Goal: Task Accomplishment & Management: Complete application form

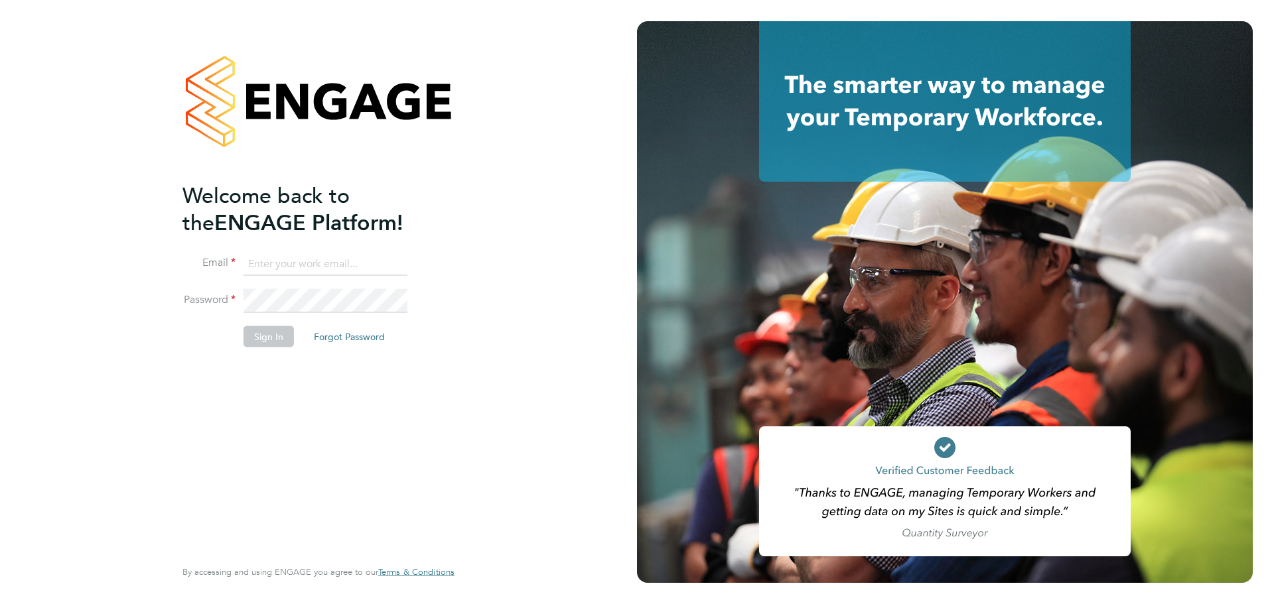
type input "martin.brown@advance.online"
click at [277, 405] on div "Welcome back to the ENGAGE Platform! Email martin.brown@advance.online Password…" at bounding box center [311, 368] width 259 height 373
click at [287, 338] on button "Sign In" at bounding box center [268, 336] width 50 height 21
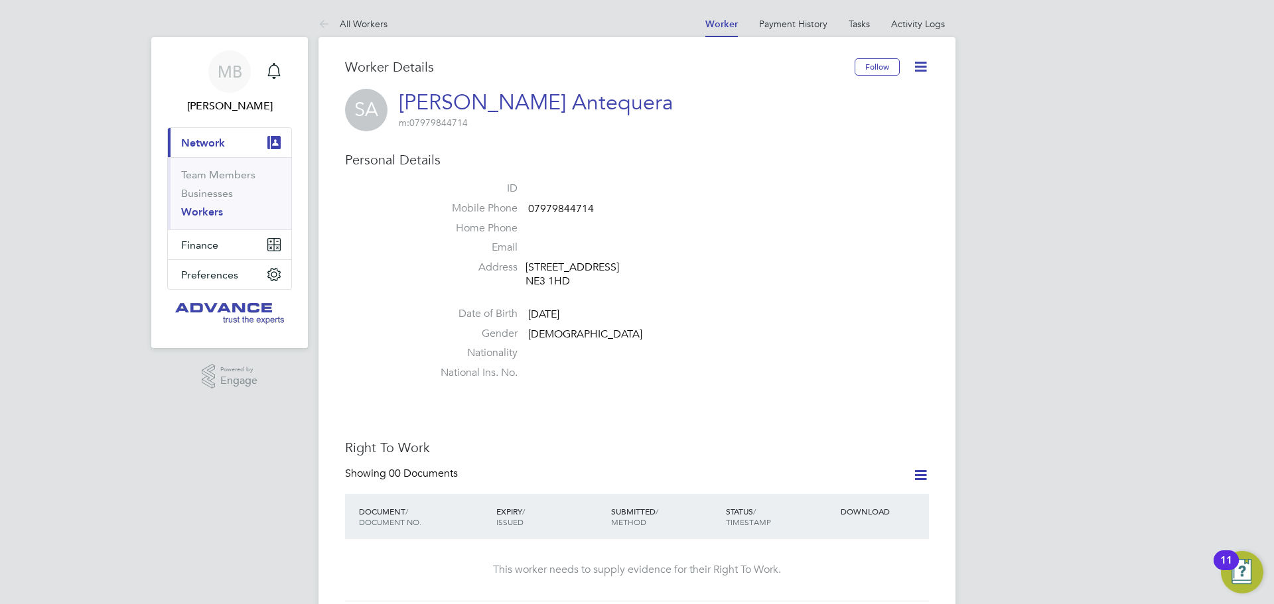
click at [563, 205] on span "07979844714" at bounding box center [561, 208] width 66 height 13
copy span "07979844714"
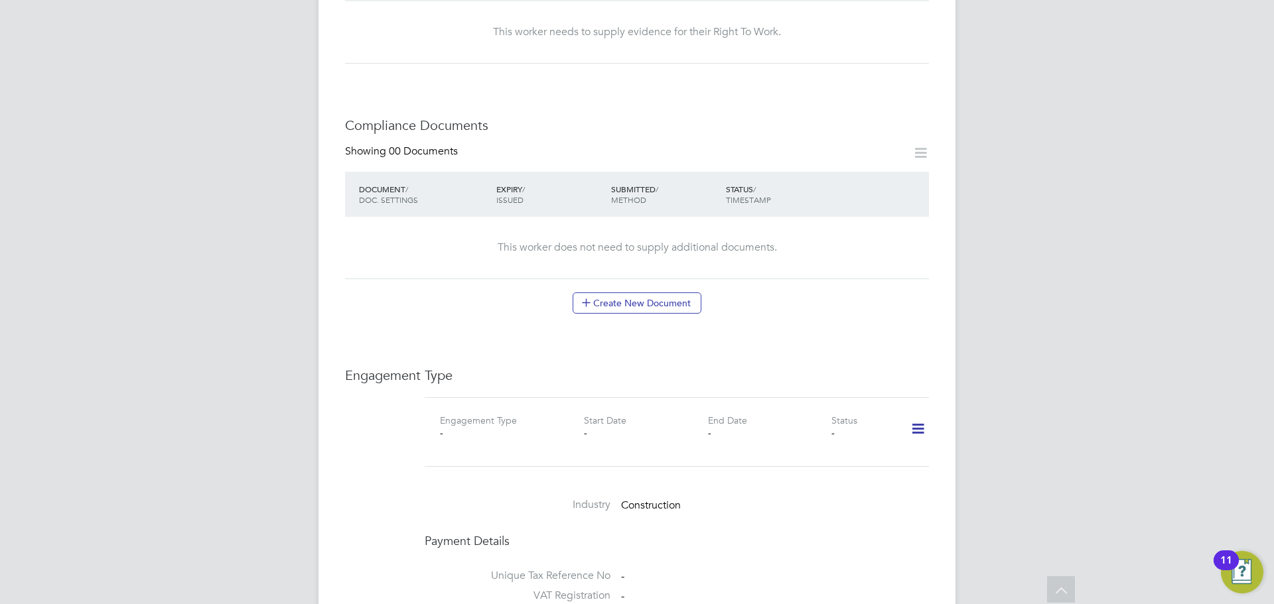
scroll to position [663, 0]
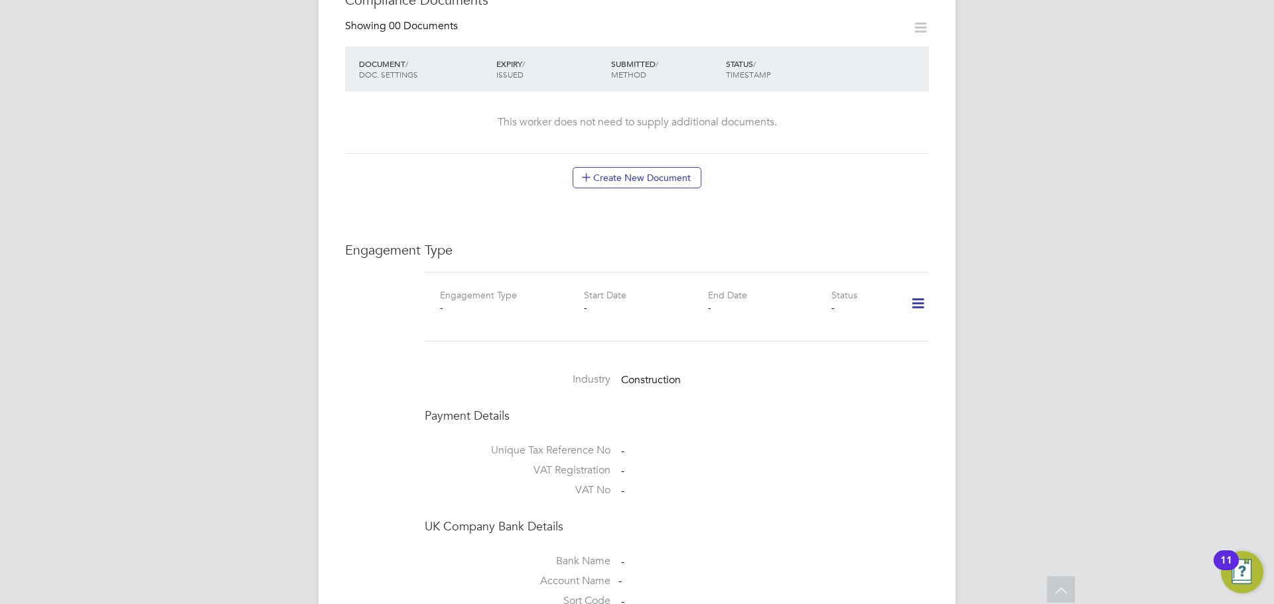
click at [911, 314] on icon at bounding box center [917, 304] width 23 height 31
click at [914, 307] on icon at bounding box center [917, 304] width 23 height 31
click at [914, 303] on icon at bounding box center [917, 304] width 23 height 31
click at [795, 357] on li "Add Engagement Type" at bounding box center [849, 360] width 151 height 19
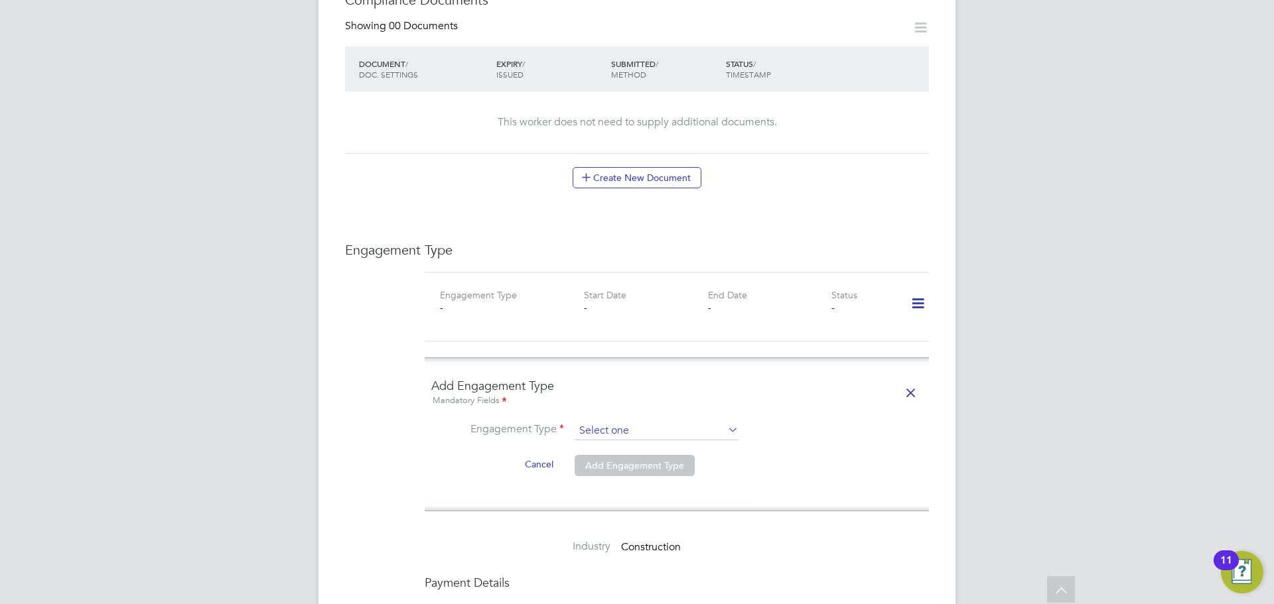
click at [630, 435] on input at bounding box center [656, 431] width 164 height 19
click at [625, 484] on li "Self-employed" at bounding box center [656, 487] width 165 height 19
type input "Self-employed"
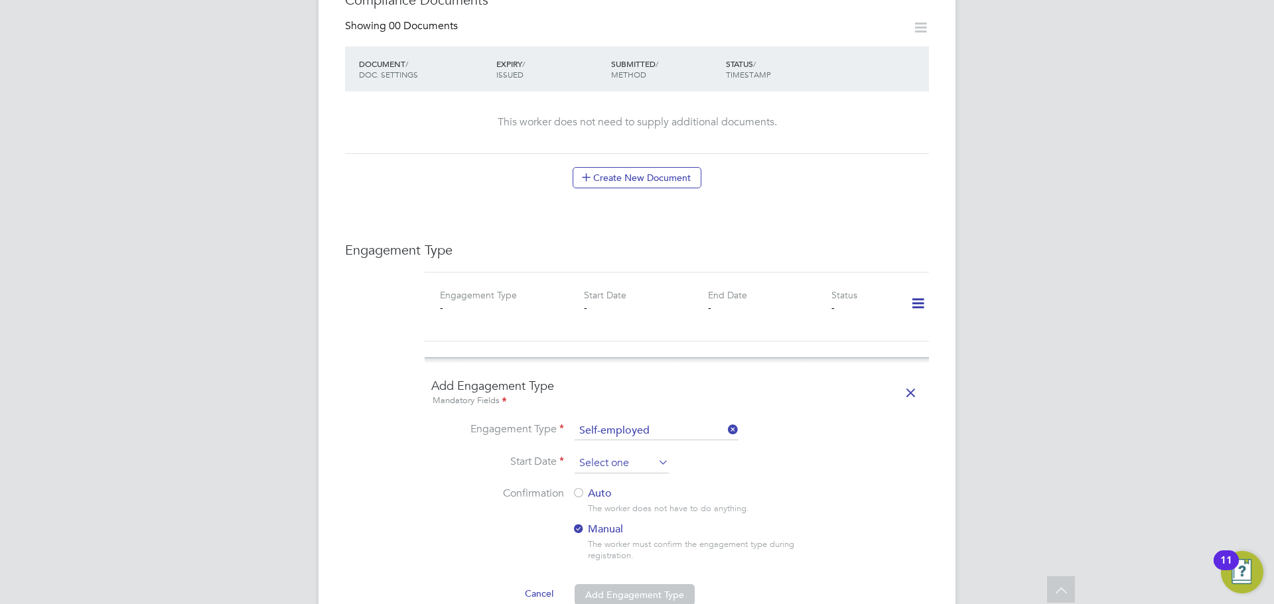
click at [624, 461] on input at bounding box center [621, 464] width 94 height 20
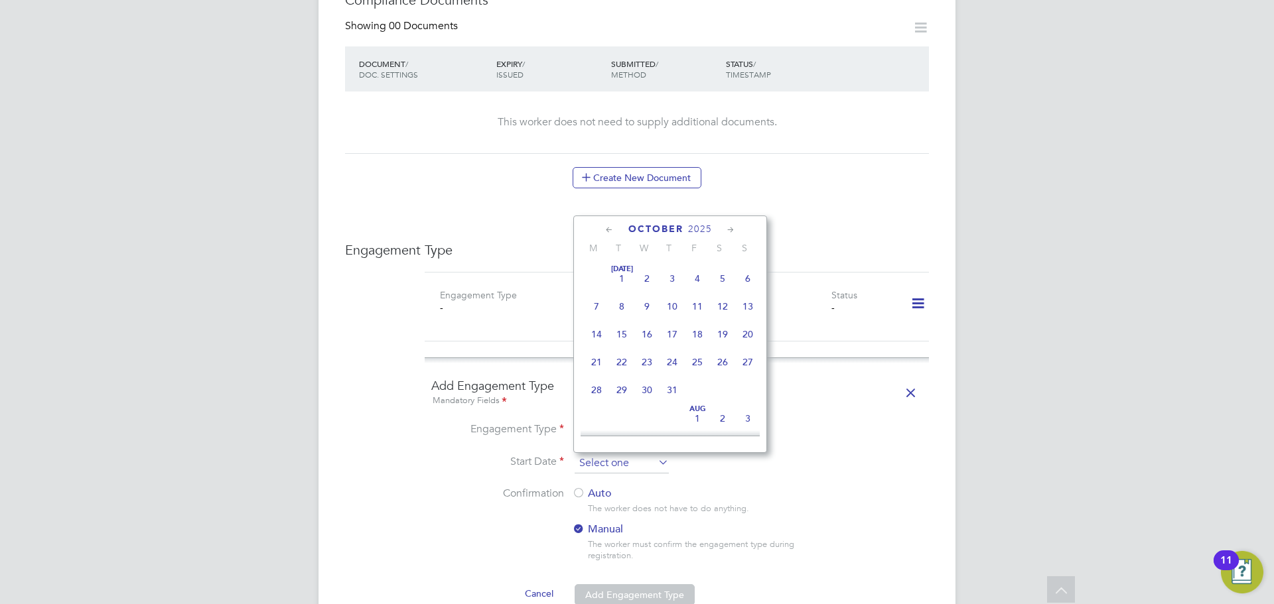
scroll to position [373, 0]
click at [645, 336] on span "[DATE]" at bounding box center [646, 324] width 25 height 25
type input "[DATE]"
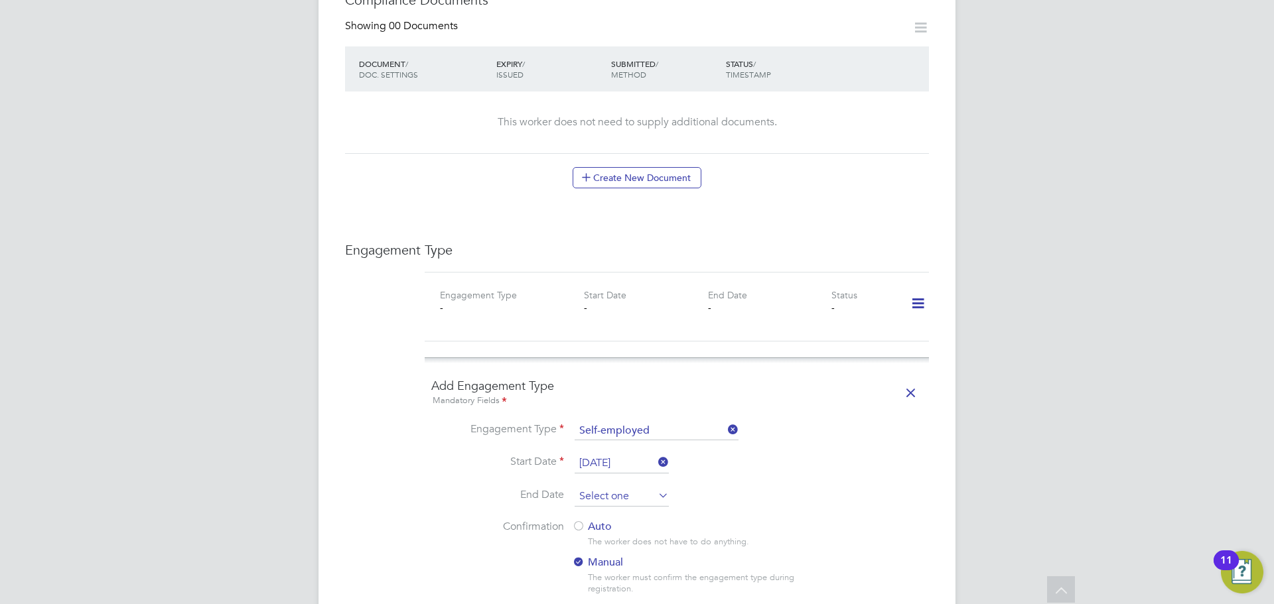
click at [618, 488] on input at bounding box center [621, 497] width 94 height 20
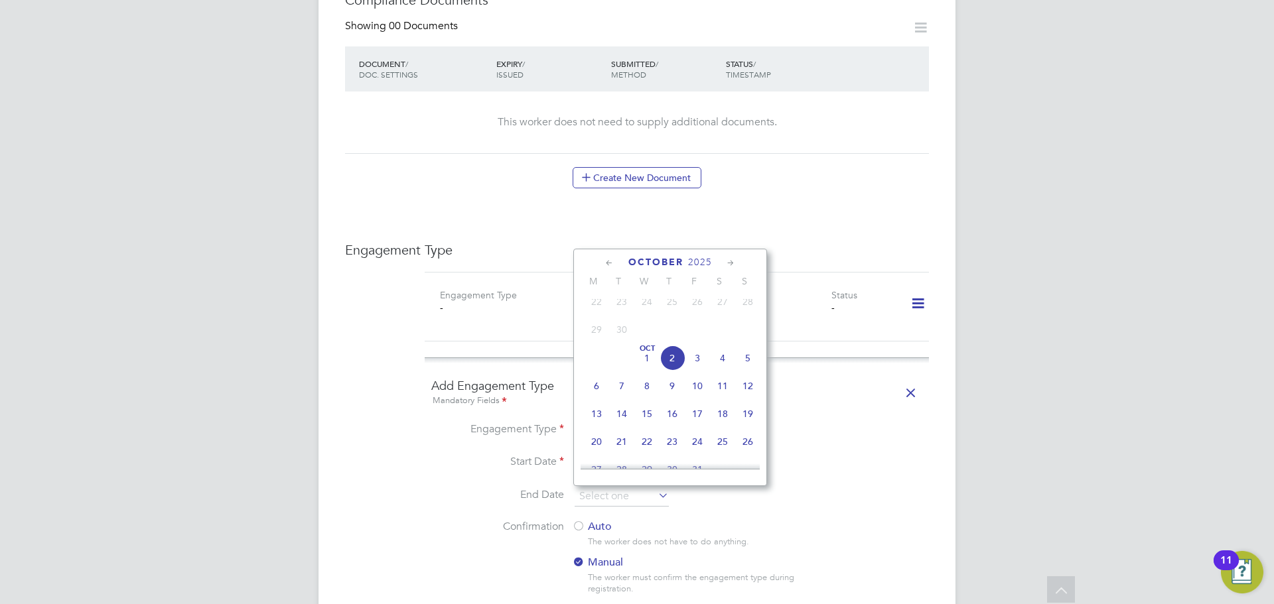
click at [484, 462] on label "Start Date" at bounding box center [497, 462] width 133 height 14
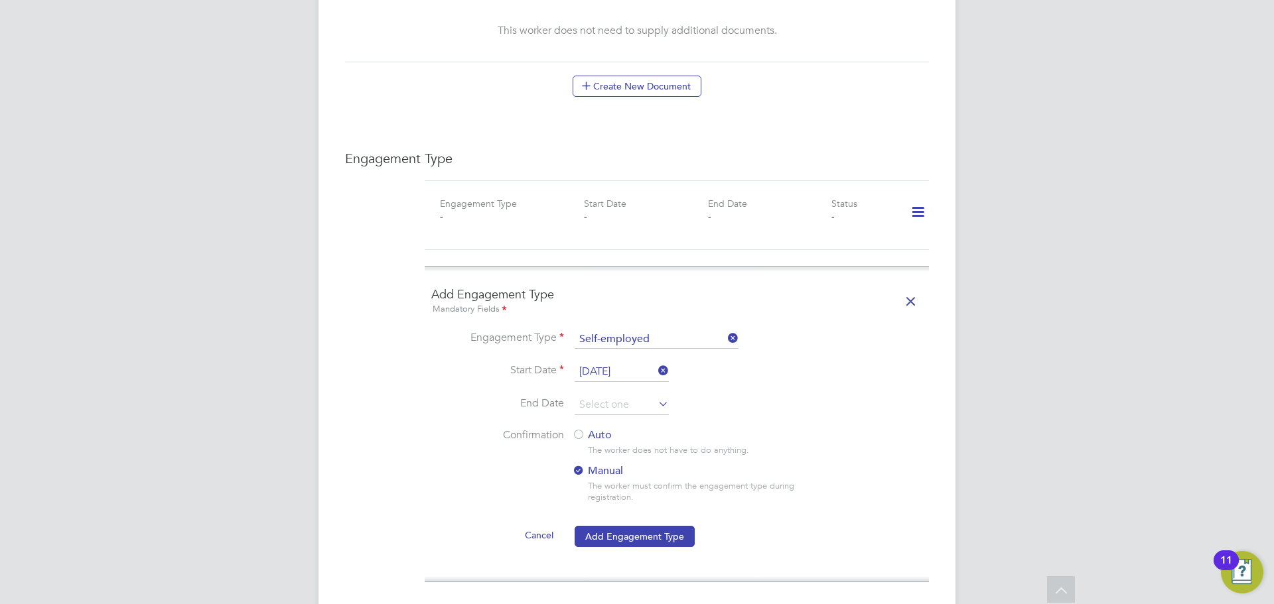
scroll to position [862, 0]
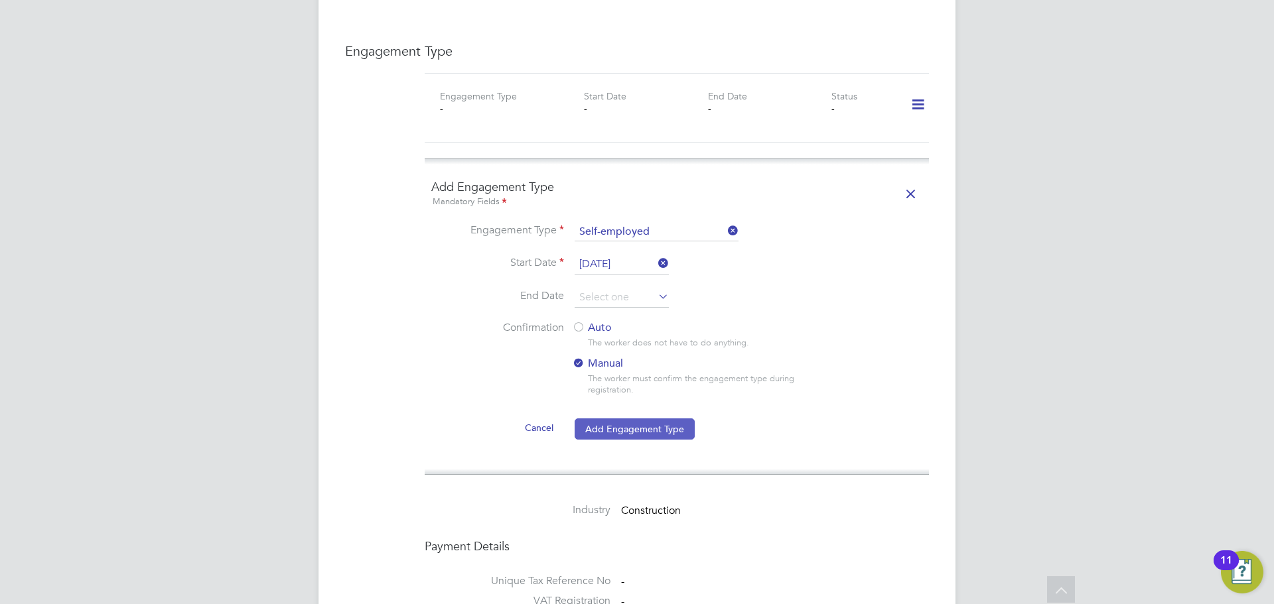
click at [630, 426] on button "Add Engagement Type" at bounding box center [634, 429] width 120 height 21
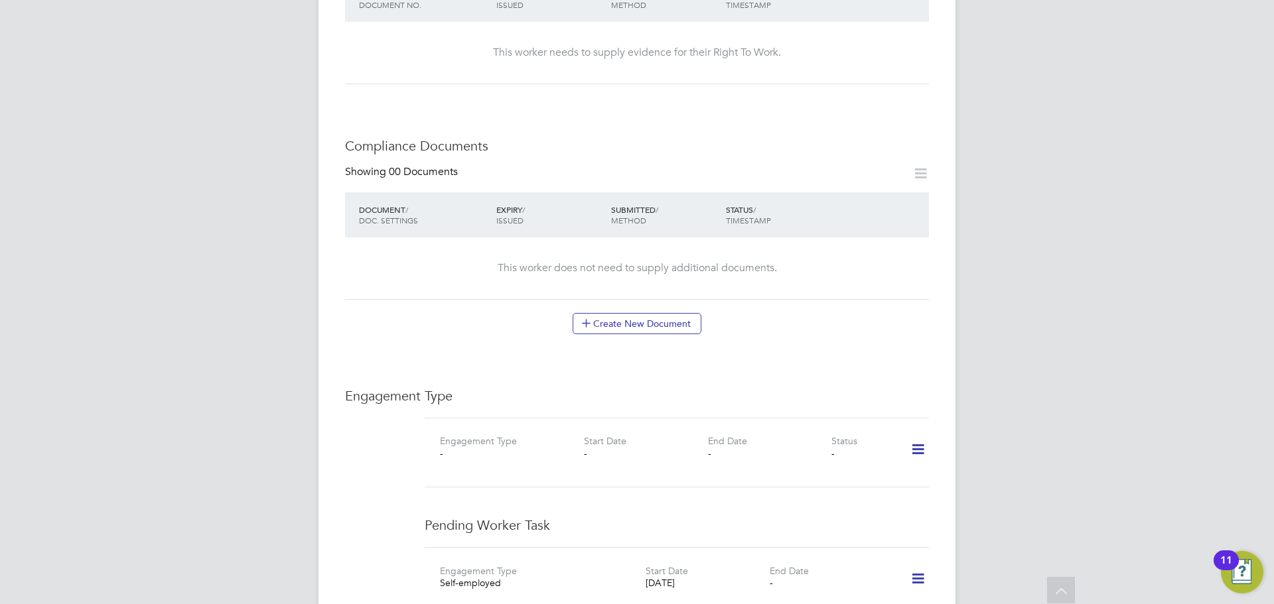
scroll to position [663, 0]
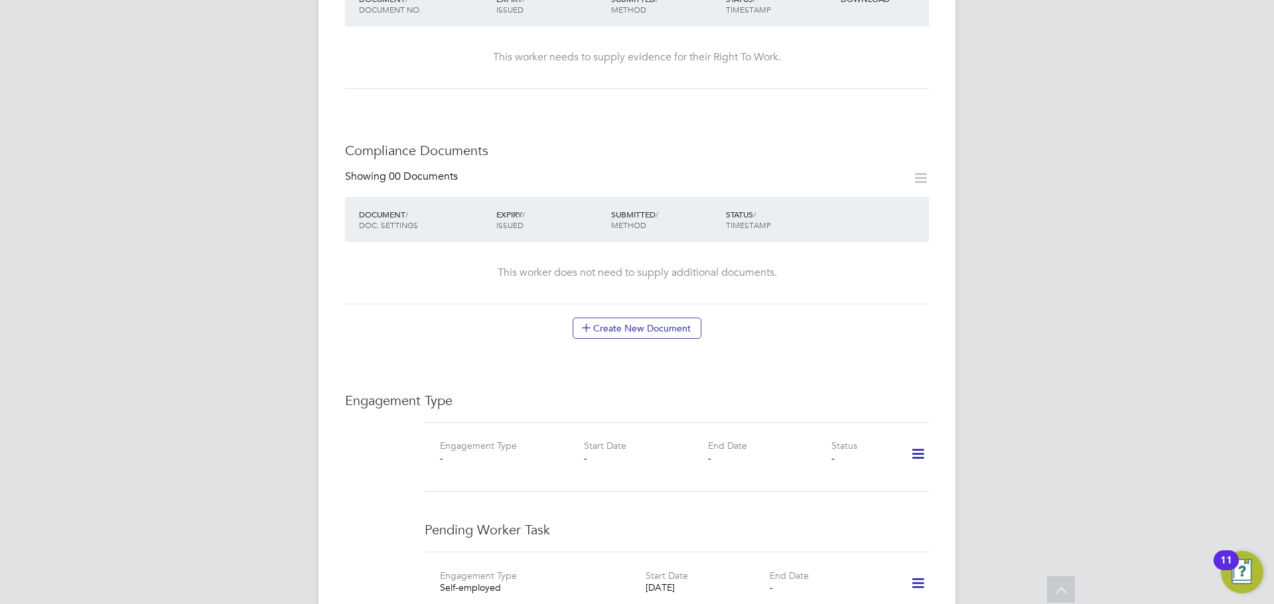
scroll to position [663, 0]
